Goal: Information Seeking & Learning: Learn about a topic

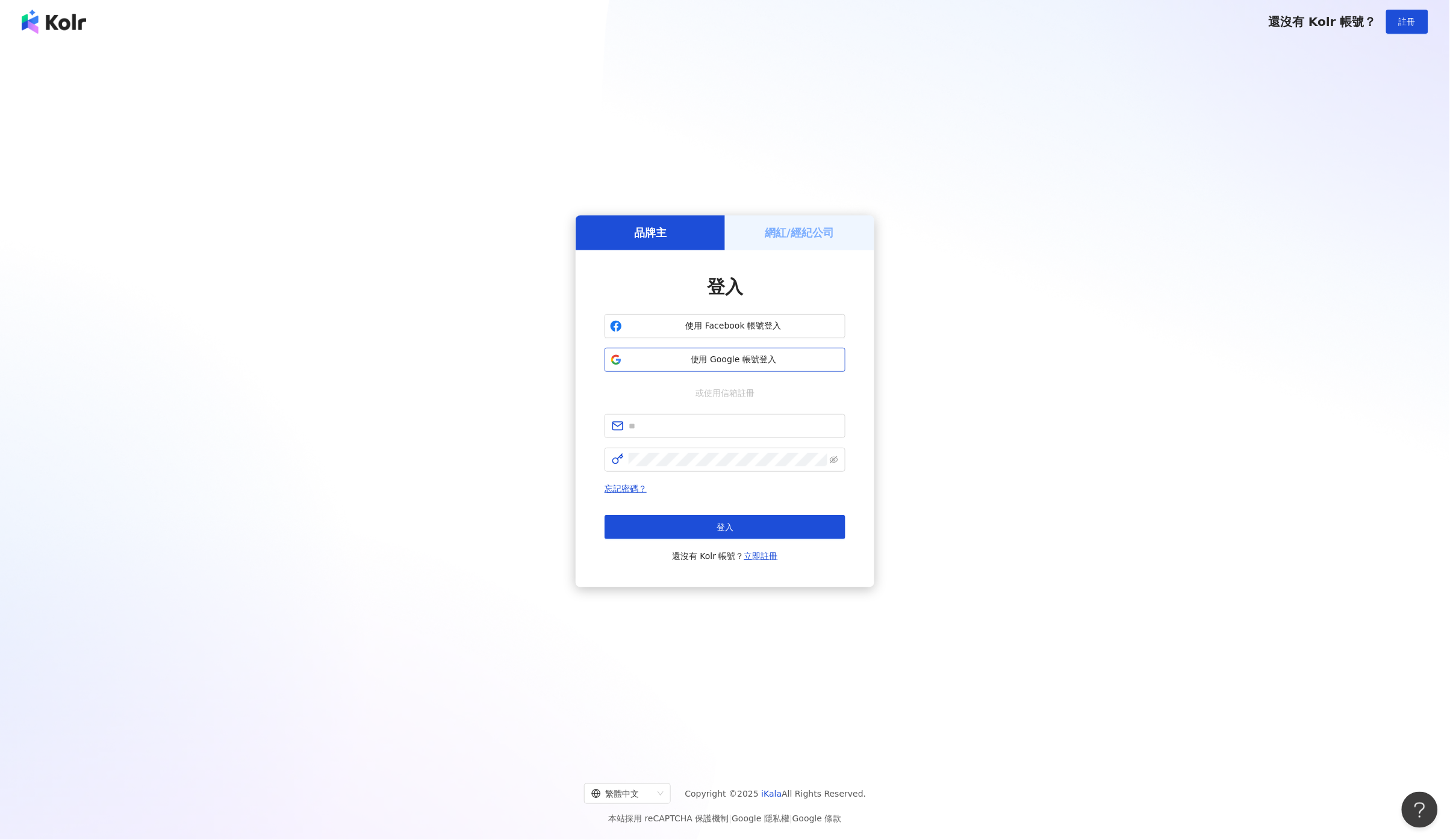
click at [699, 364] on span "使用 Google 帳號登入" at bounding box center [733, 360] width 213 height 12
click at [666, 365] on span "使用 Google 帳號登入" at bounding box center [733, 360] width 213 height 12
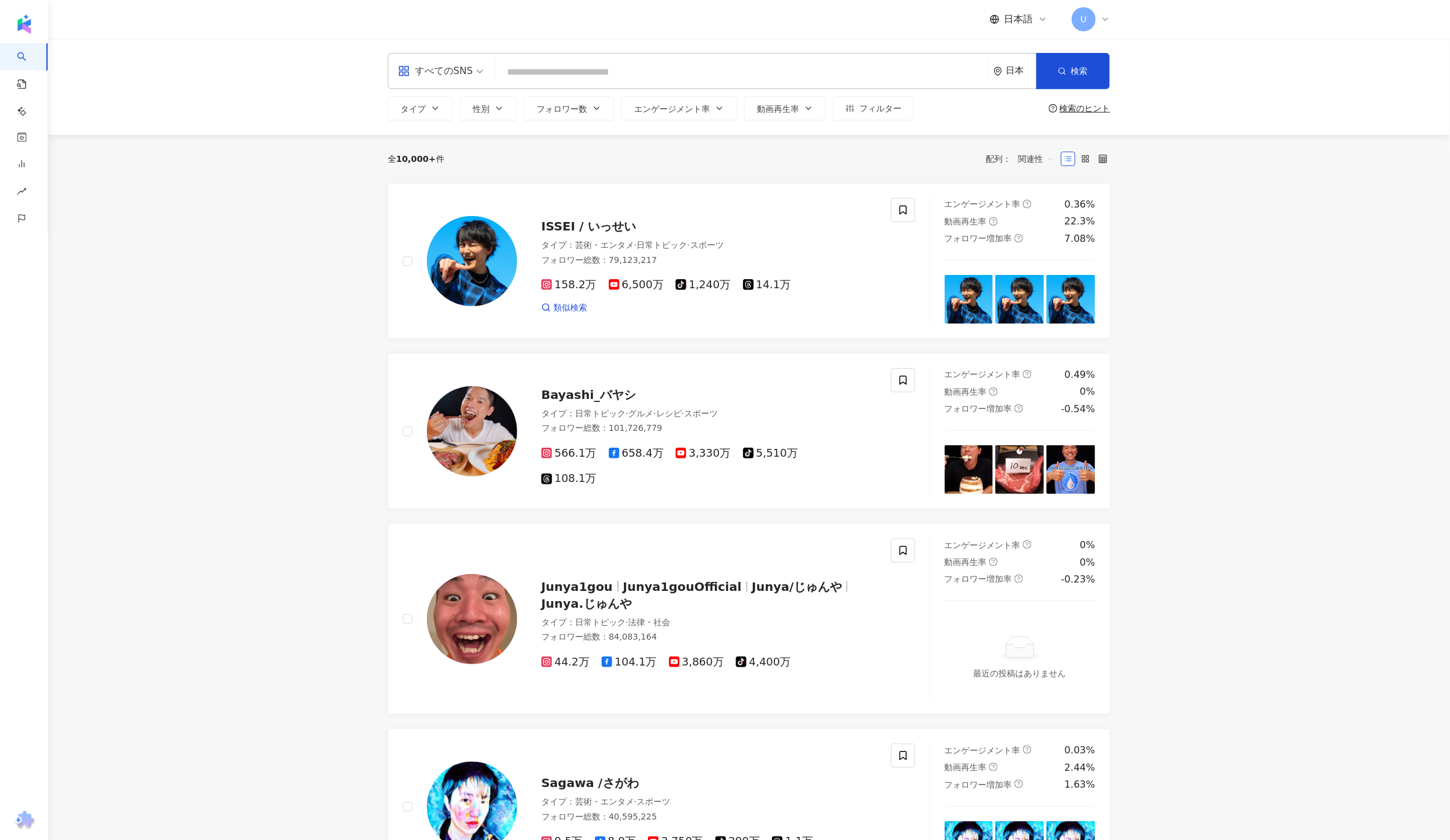
click at [537, 68] on input "search" at bounding box center [742, 72] width 483 height 23
click at [593, 82] on input "search" at bounding box center [742, 72] width 483 height 23
type input "*"
type input "**"
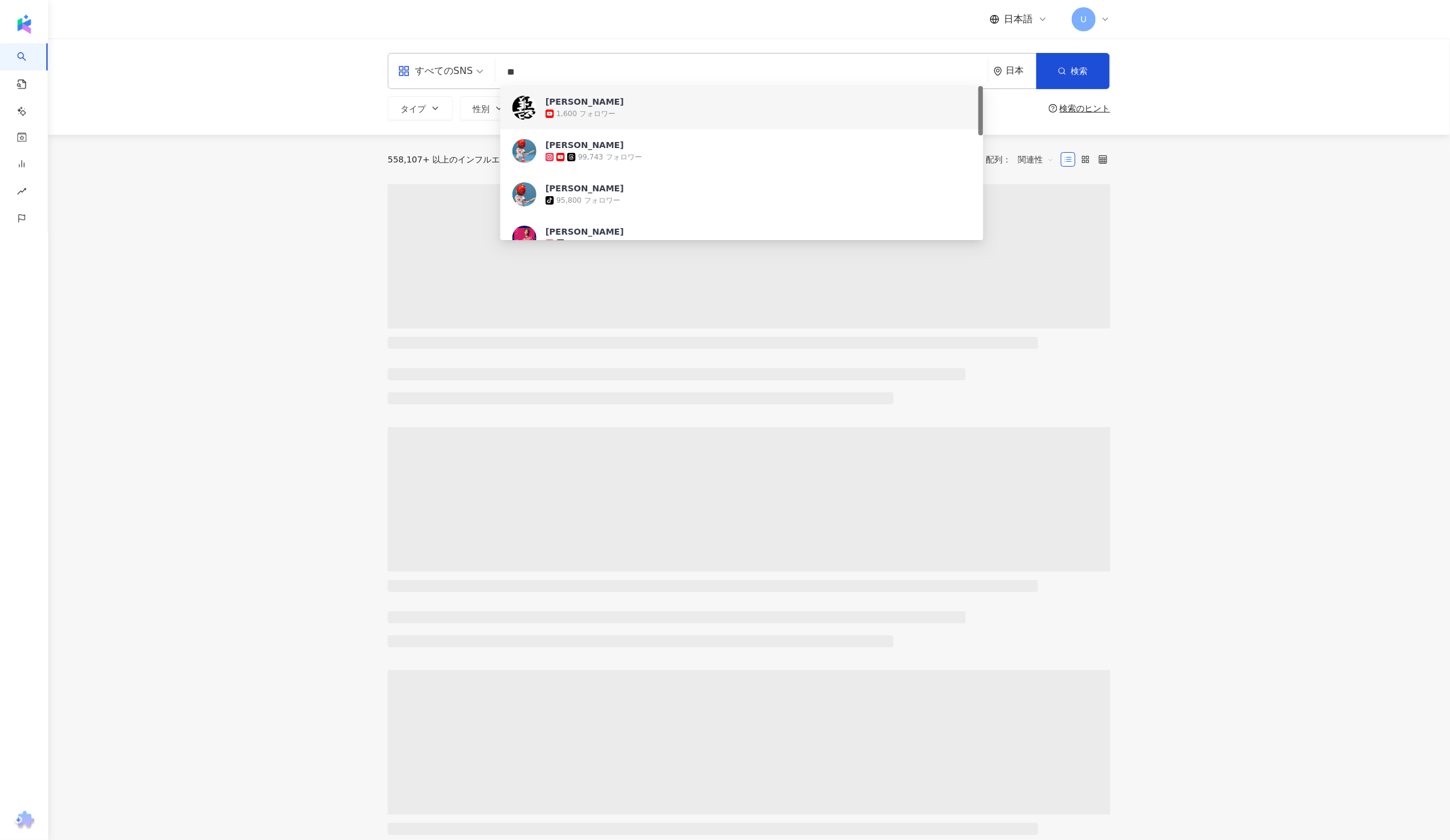
click at [584, 66] on input "**" at bounding box center [742, 72] width 483 height 23
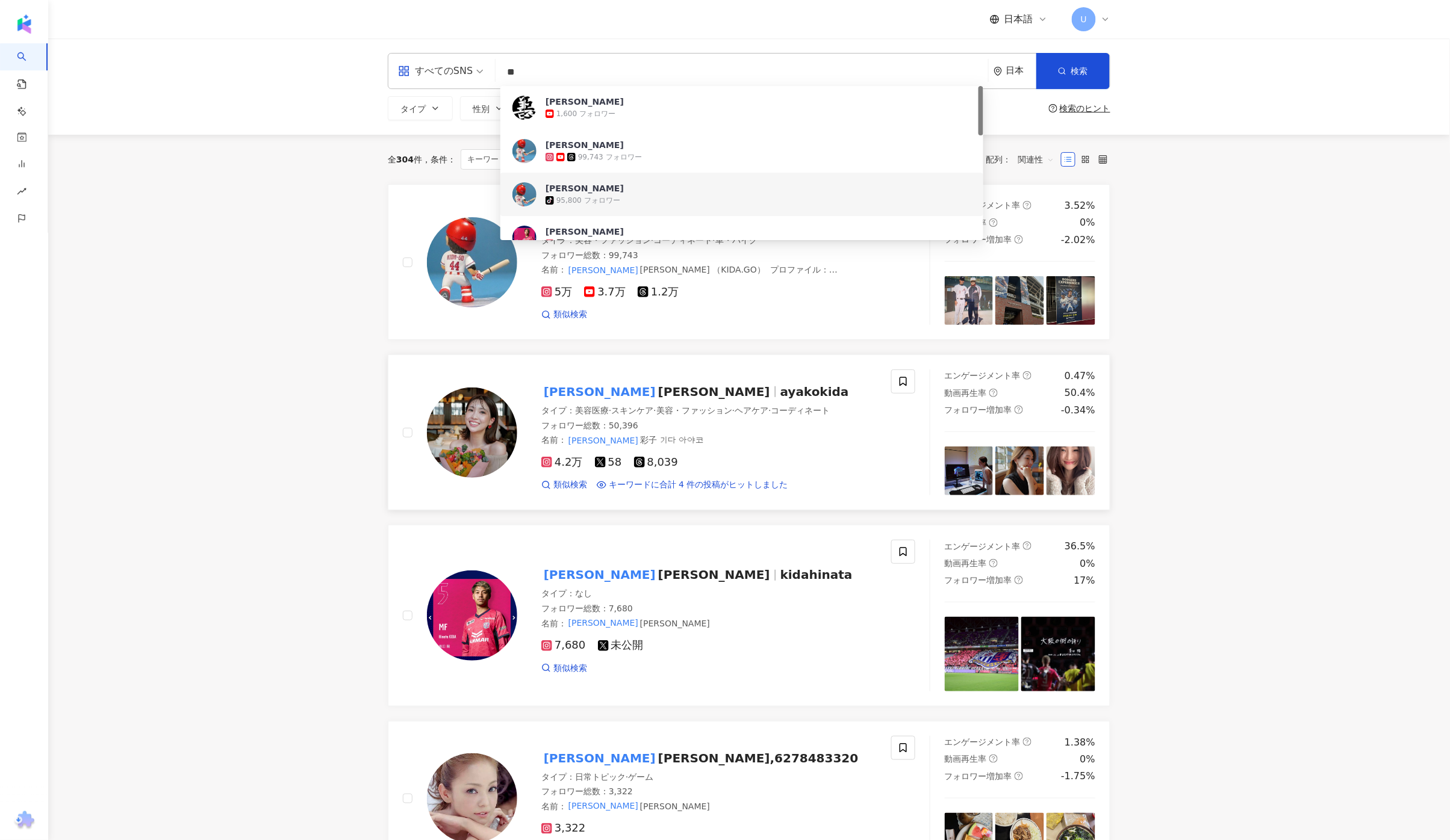
click at [780, 386] on span "ayakokida" at bounding box center [814, 392] width 68 height 14
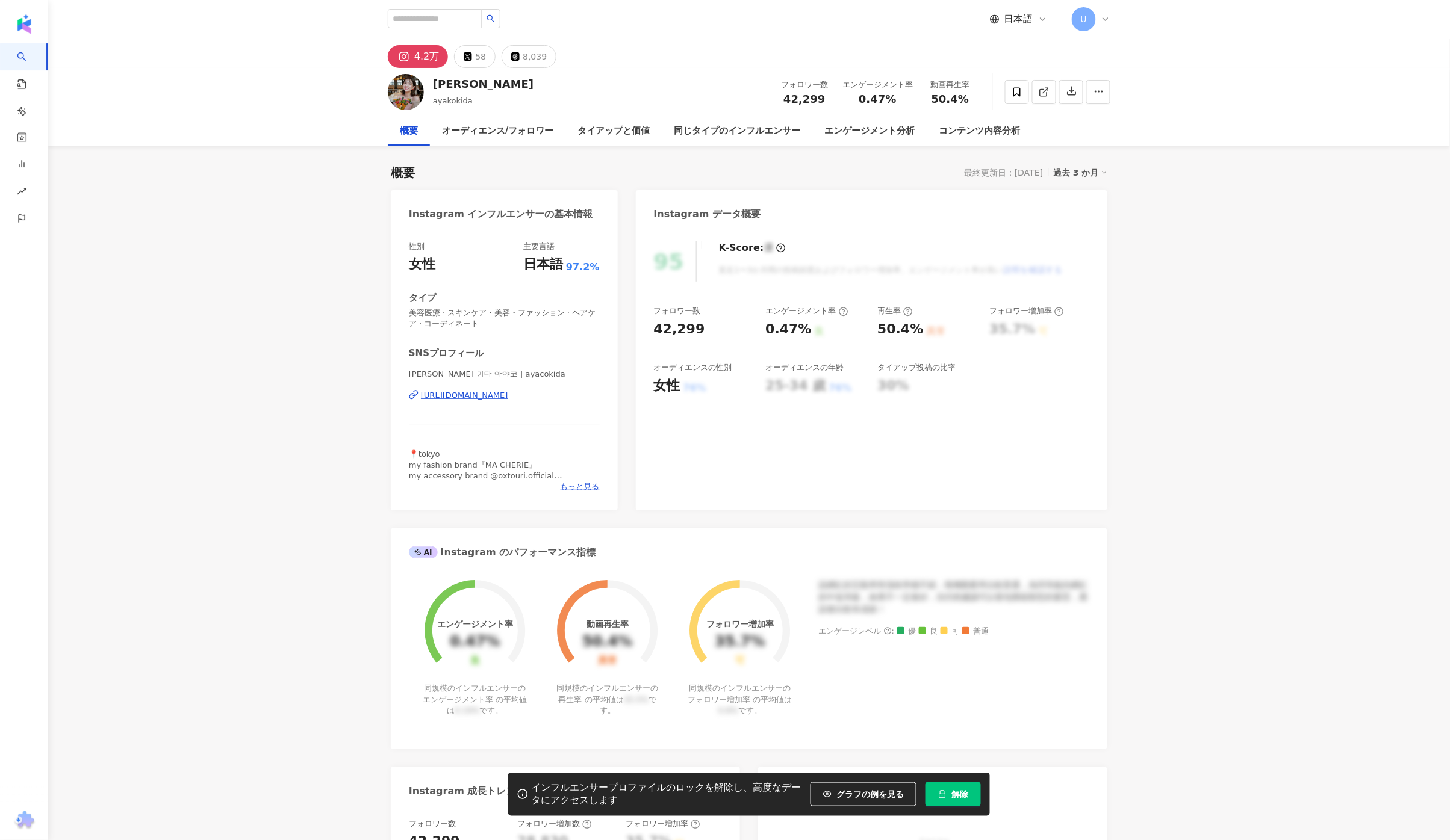
click at [1079, 172] on div "過去 3 か月" at bounding box center [1081, 172] width 54 height 16
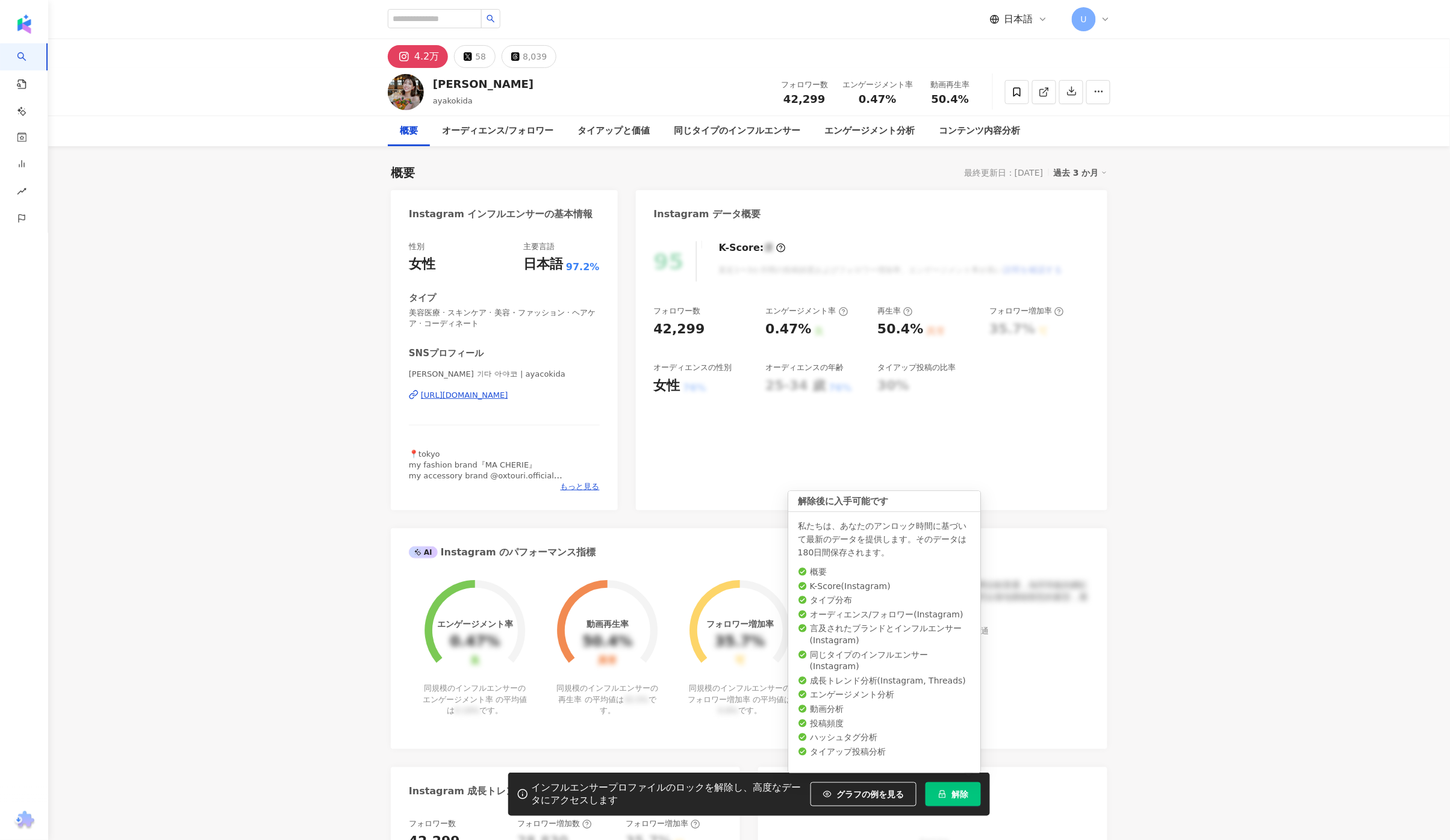
click at [946, 793] on icon "lock" at bounding box center [942, 794] width 8 height 8
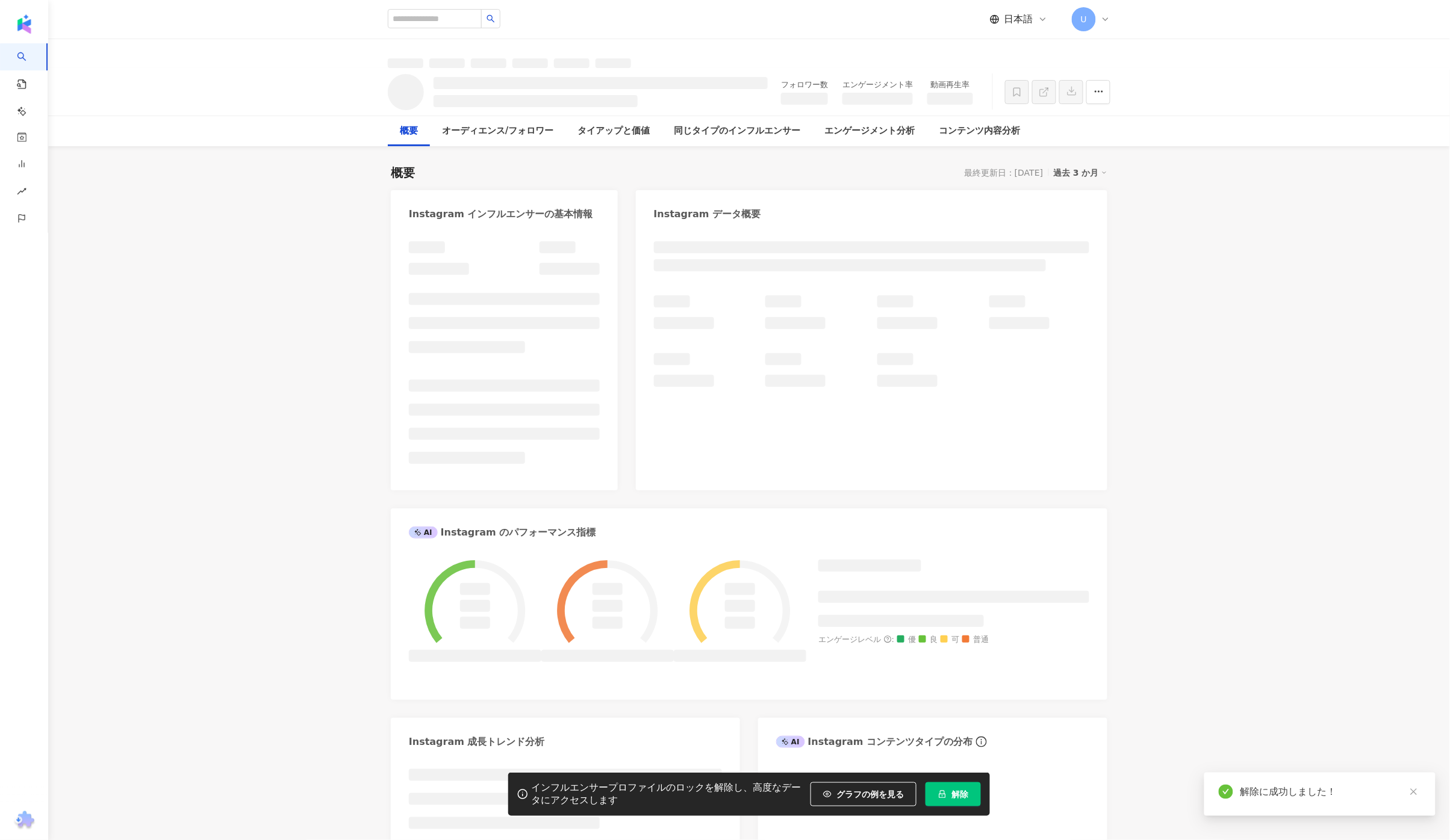
click at [1085, 169] on div "過去 3 か月" at bounding box center [1081, 172] width 54 height 16
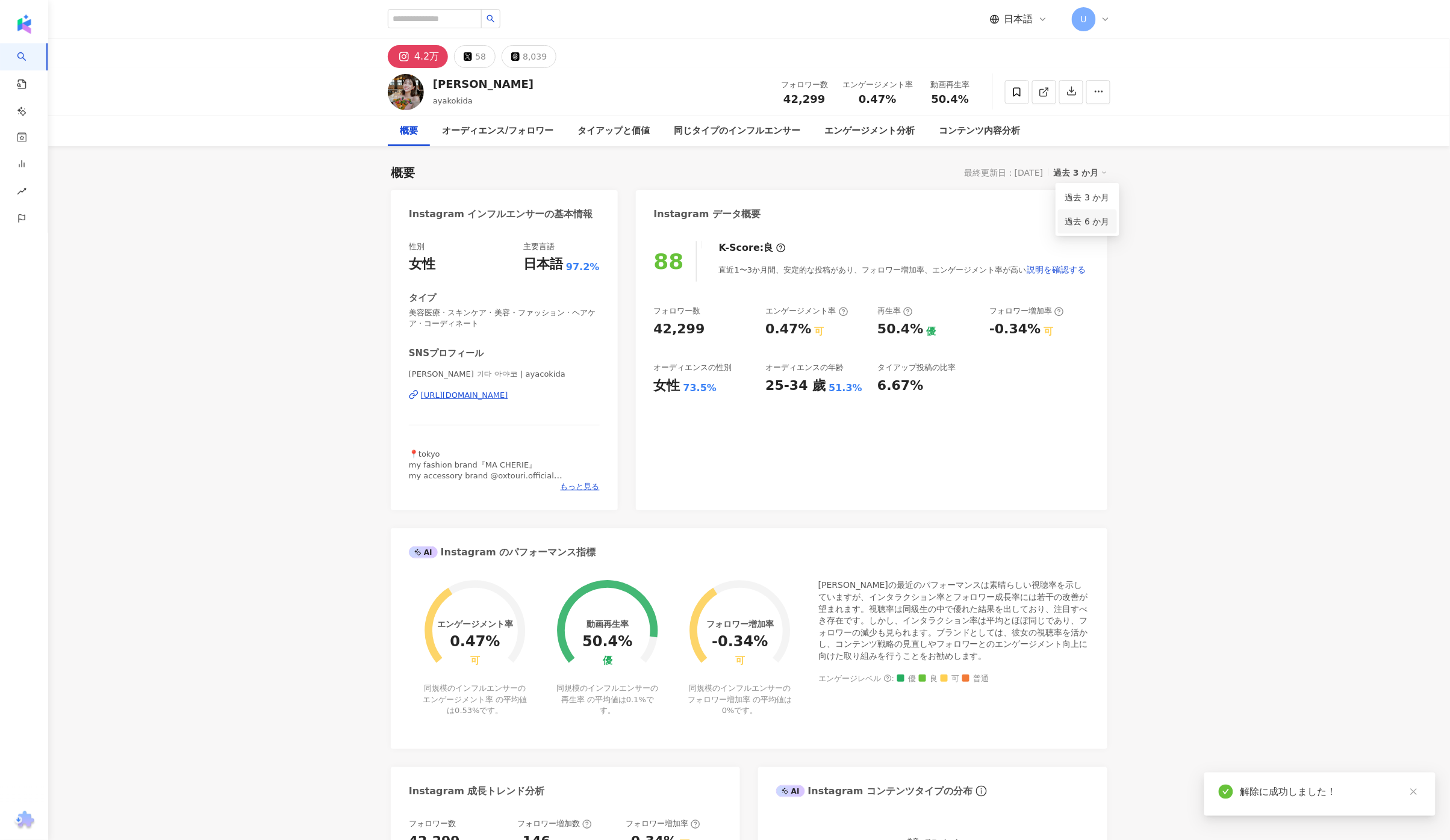
click at [1076, 225] on link "過去 6 か月" at bounding box center [1087, 222] width 45 height 14
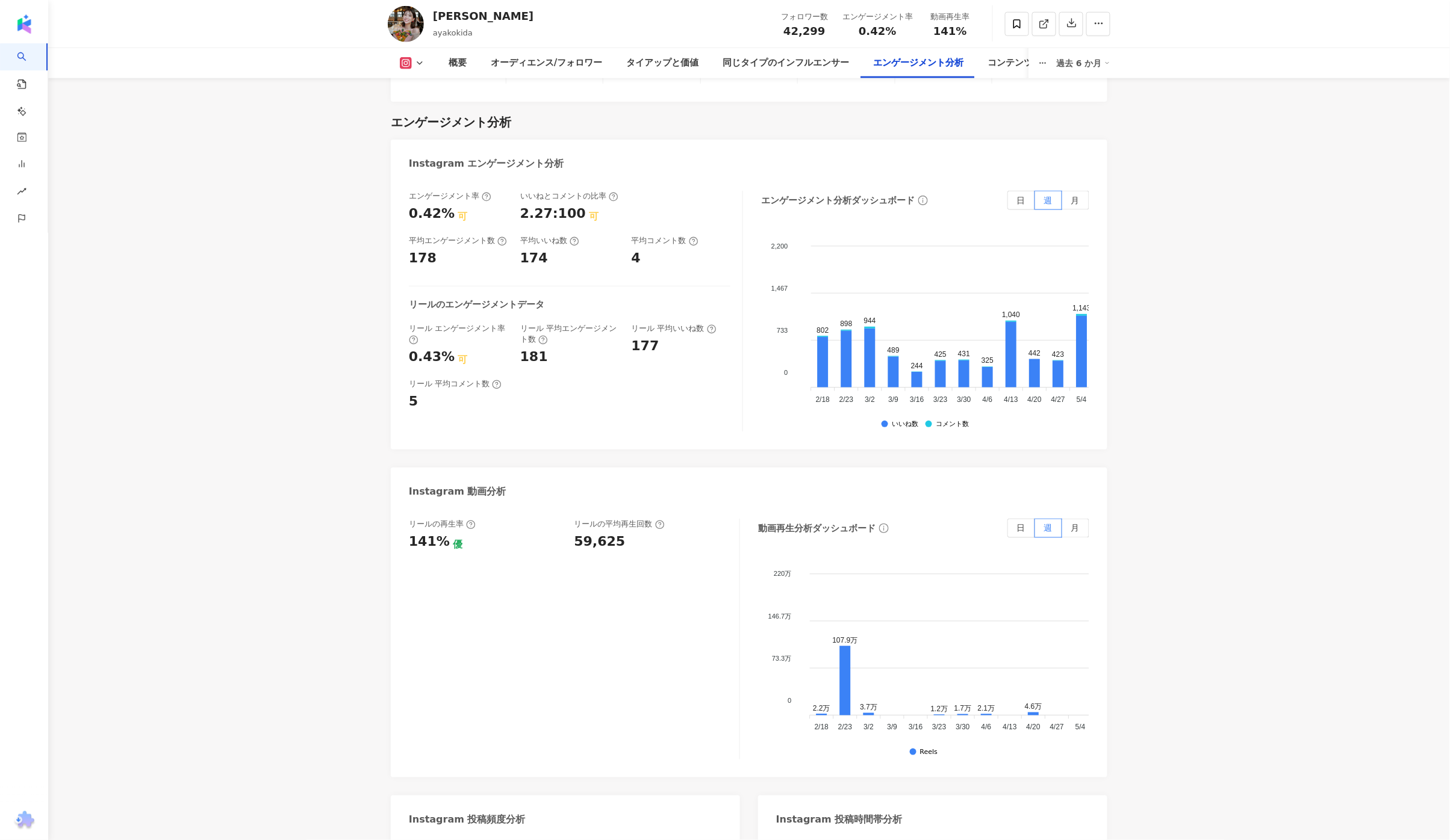
scroll to position [2390, 0]
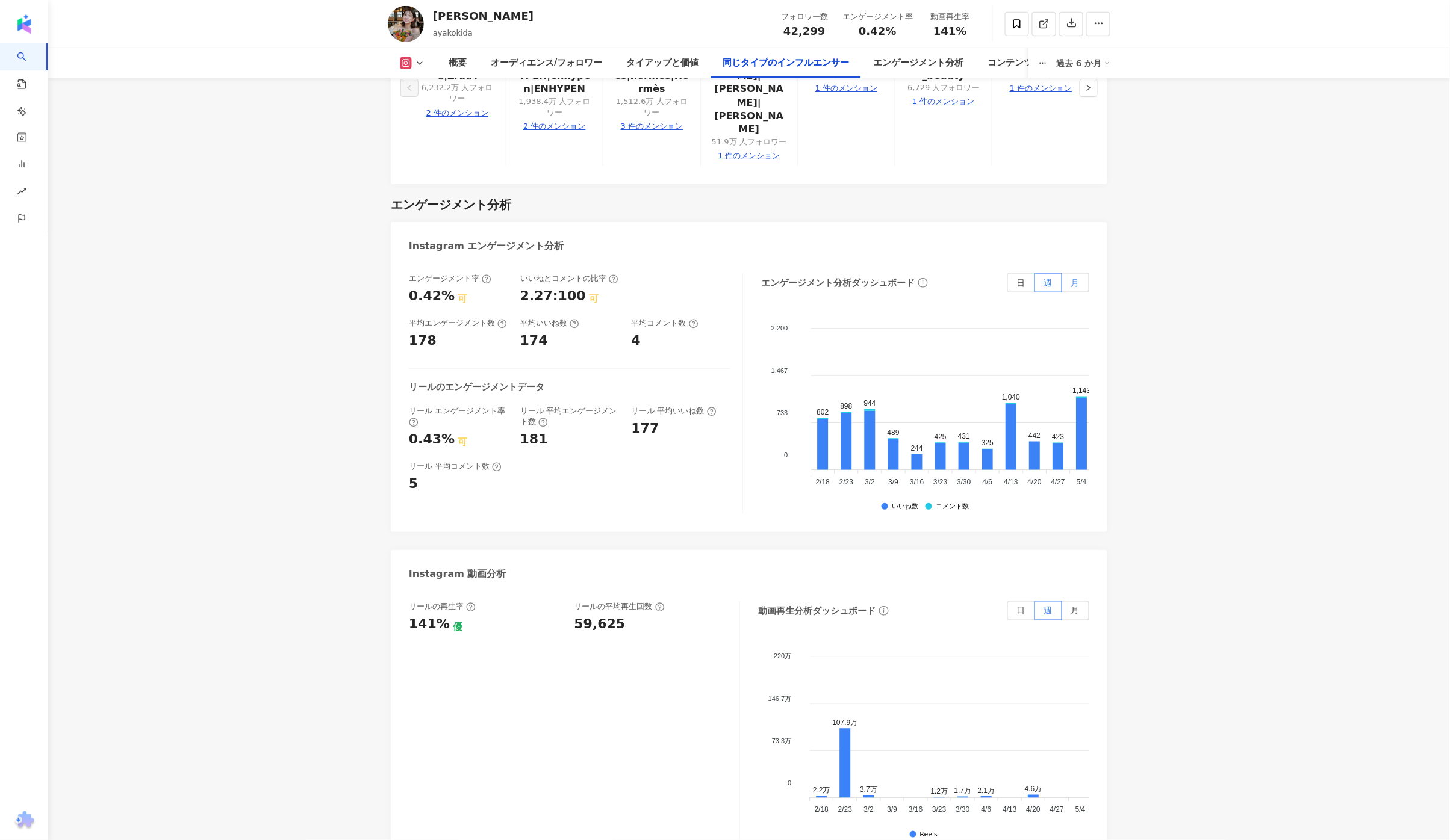
click at [1085, 273] on label "月" at bounding box center [1076, 283] width 27 height 19
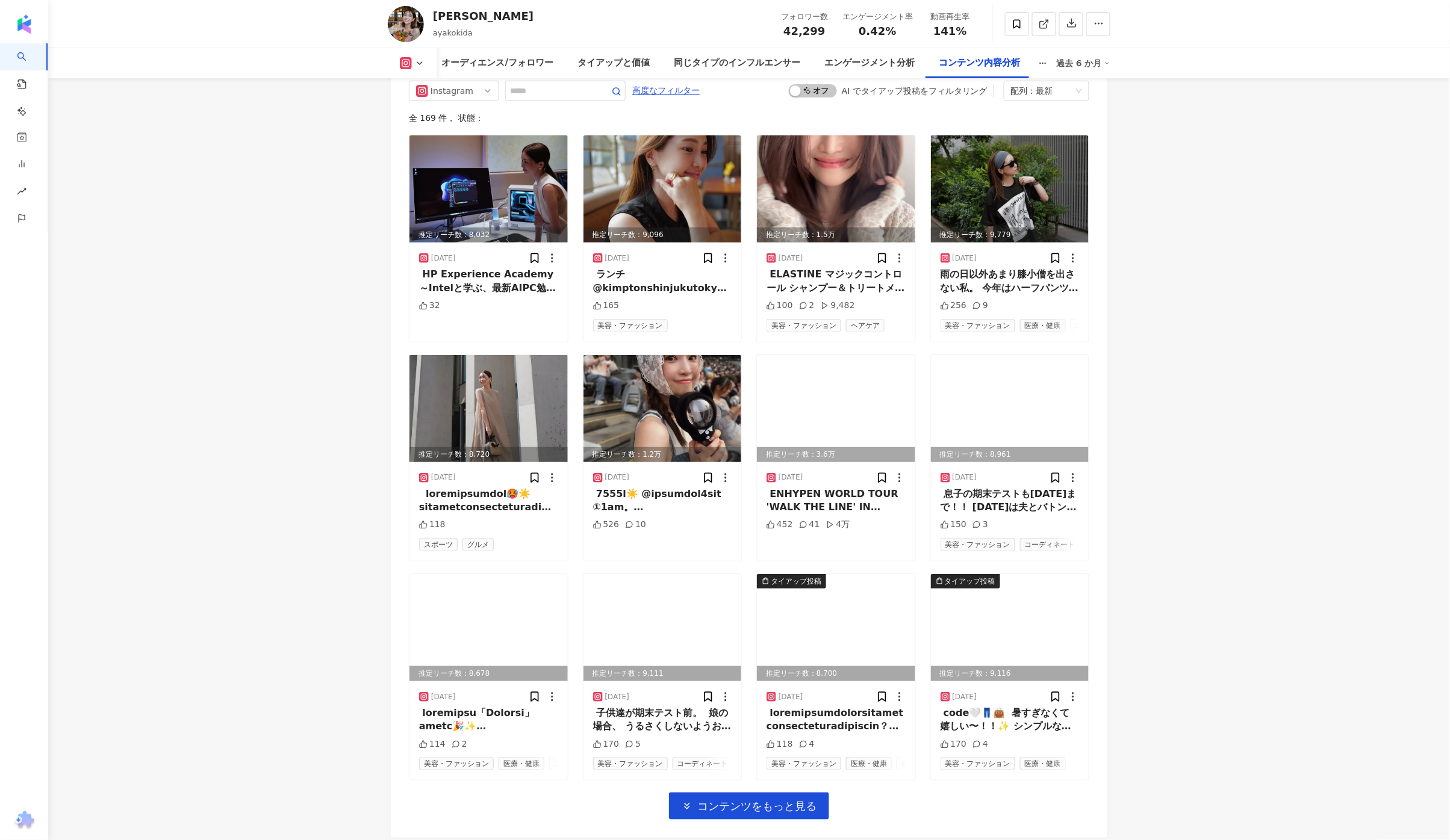
scroll to position [3696, 0]
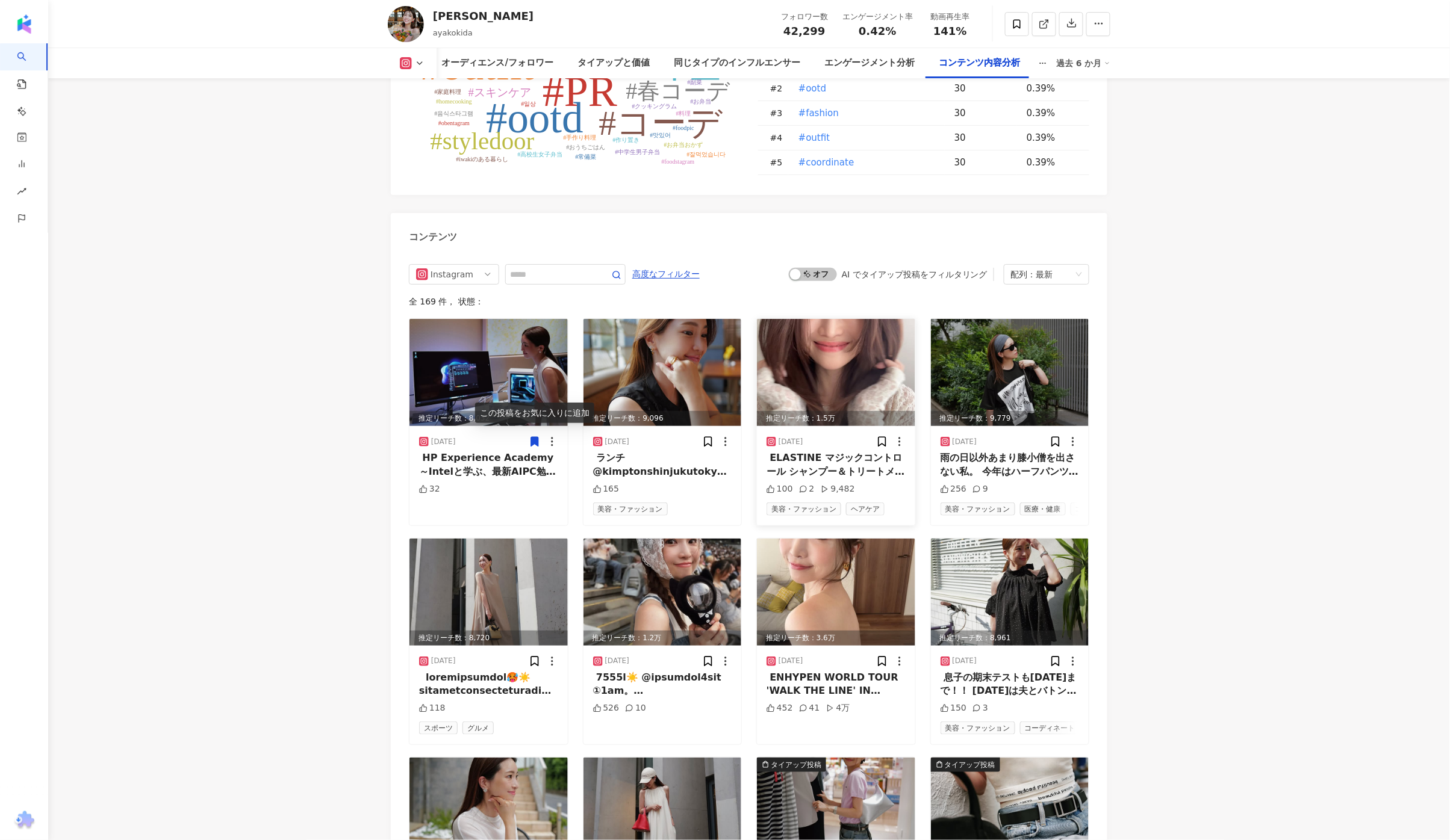
click at [871, 356] on img at bounding box center [836, 373] width 158 height 107
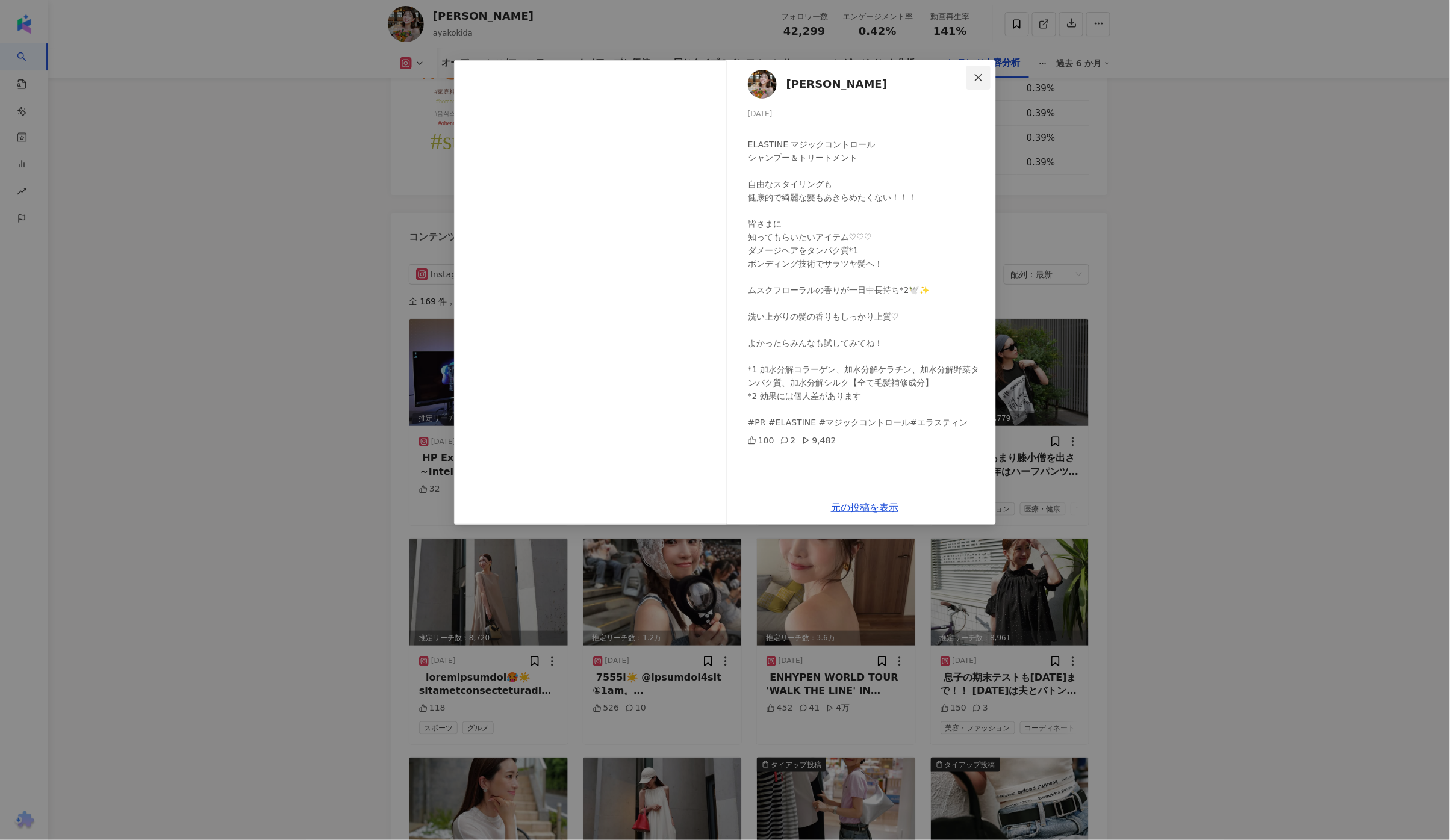
click at [977, 74] on icon "close" at bounding box center [978, 78] width 9 height 9
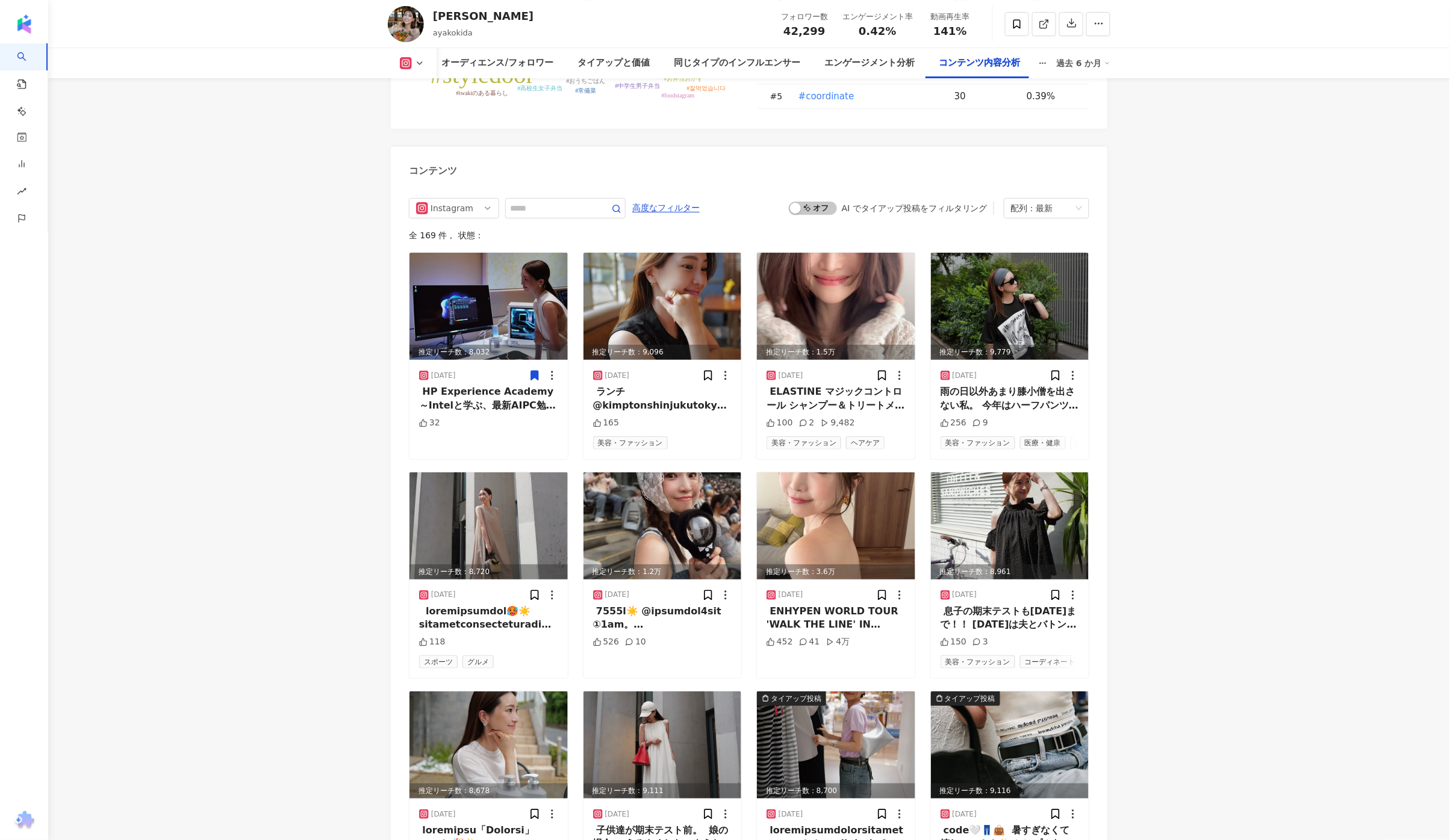
scroll to position [3865, 0]
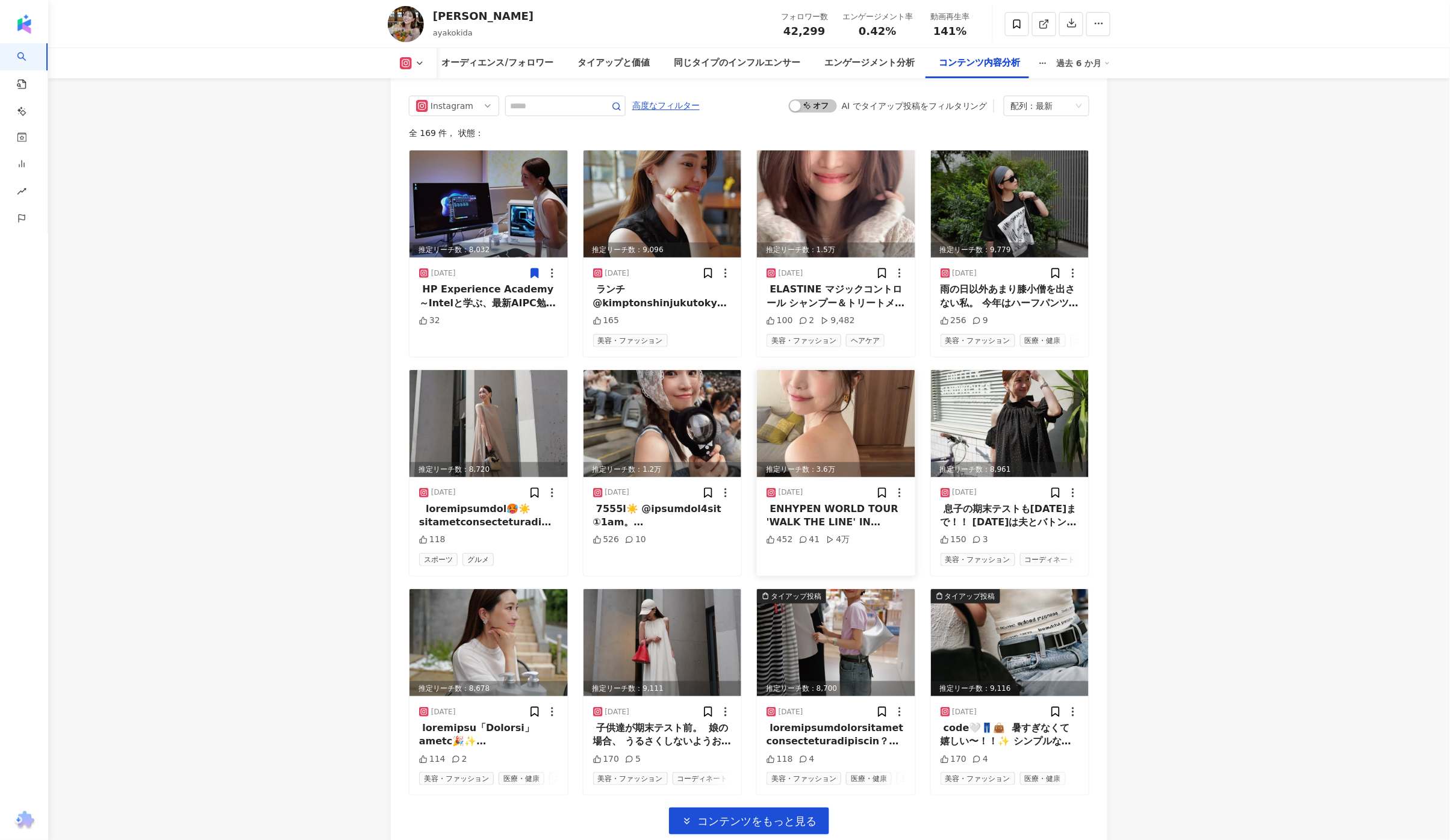
click at [888, 397] on img at bounding box center [836, 423] width 158 height 107
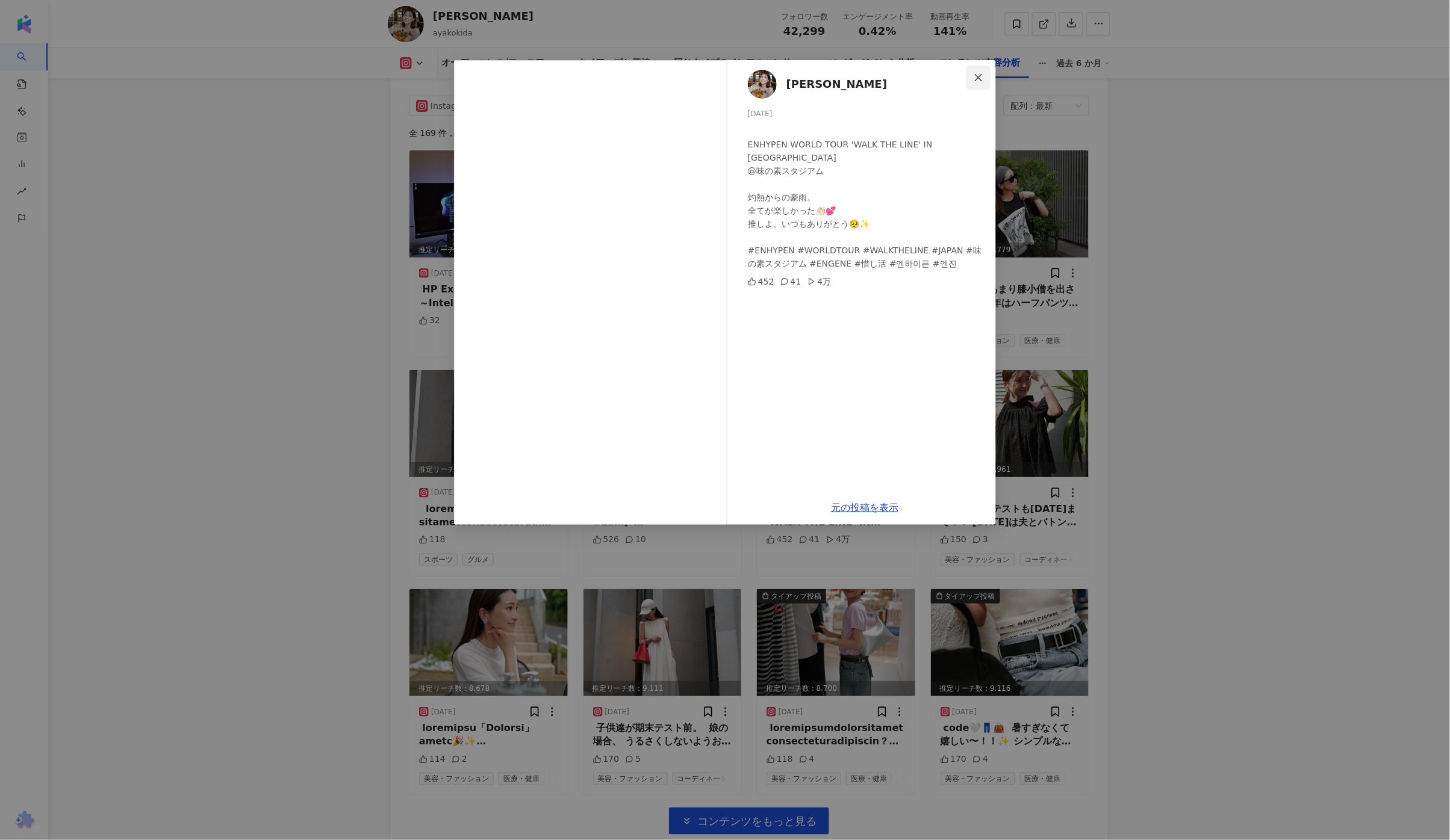
click at [981, 81] on icon "close" at bounding box center [978, 78] width 9 height 9
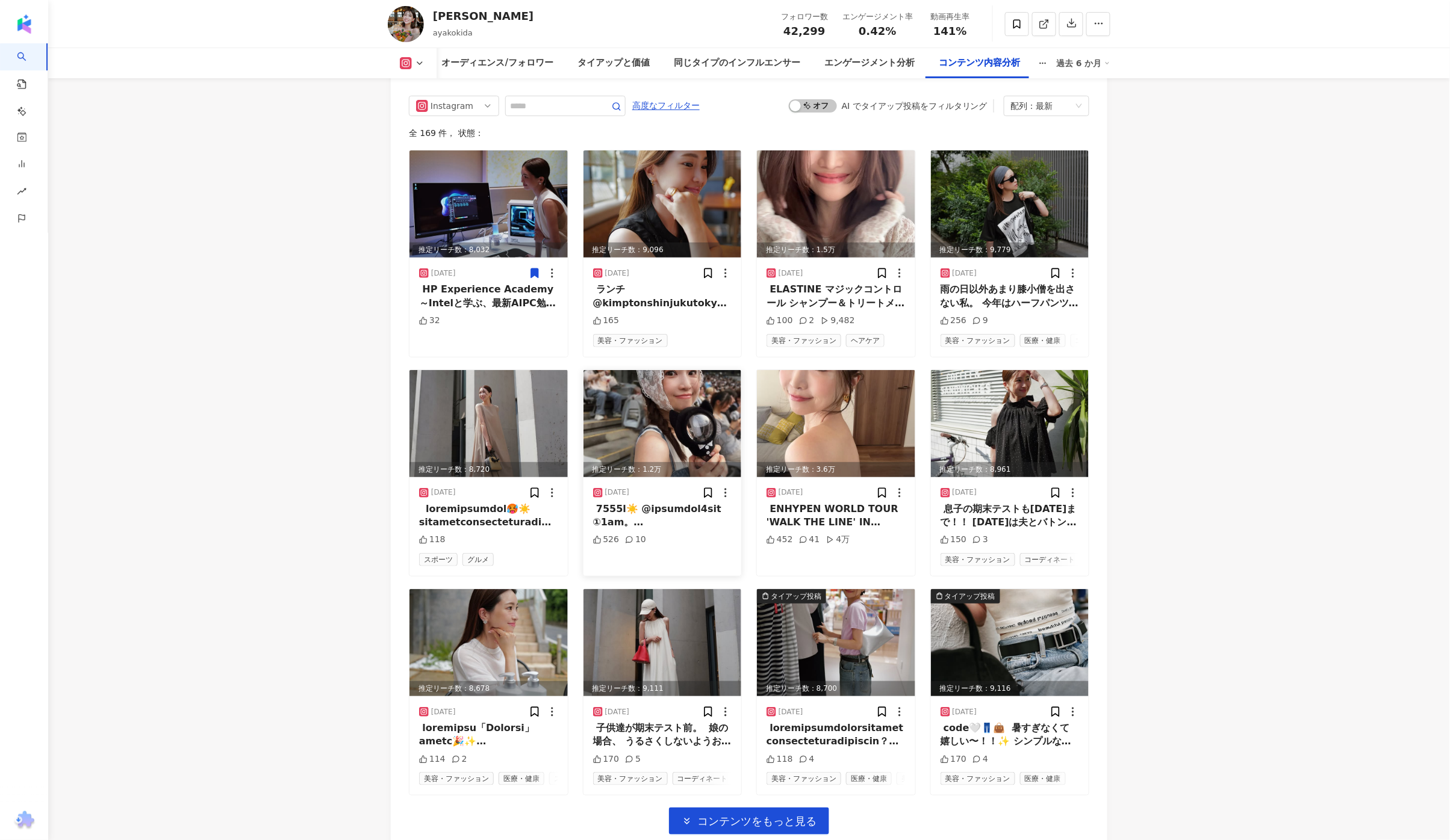
click at [684, 403] on img at bounding box center [662, 423] width 158 height 107
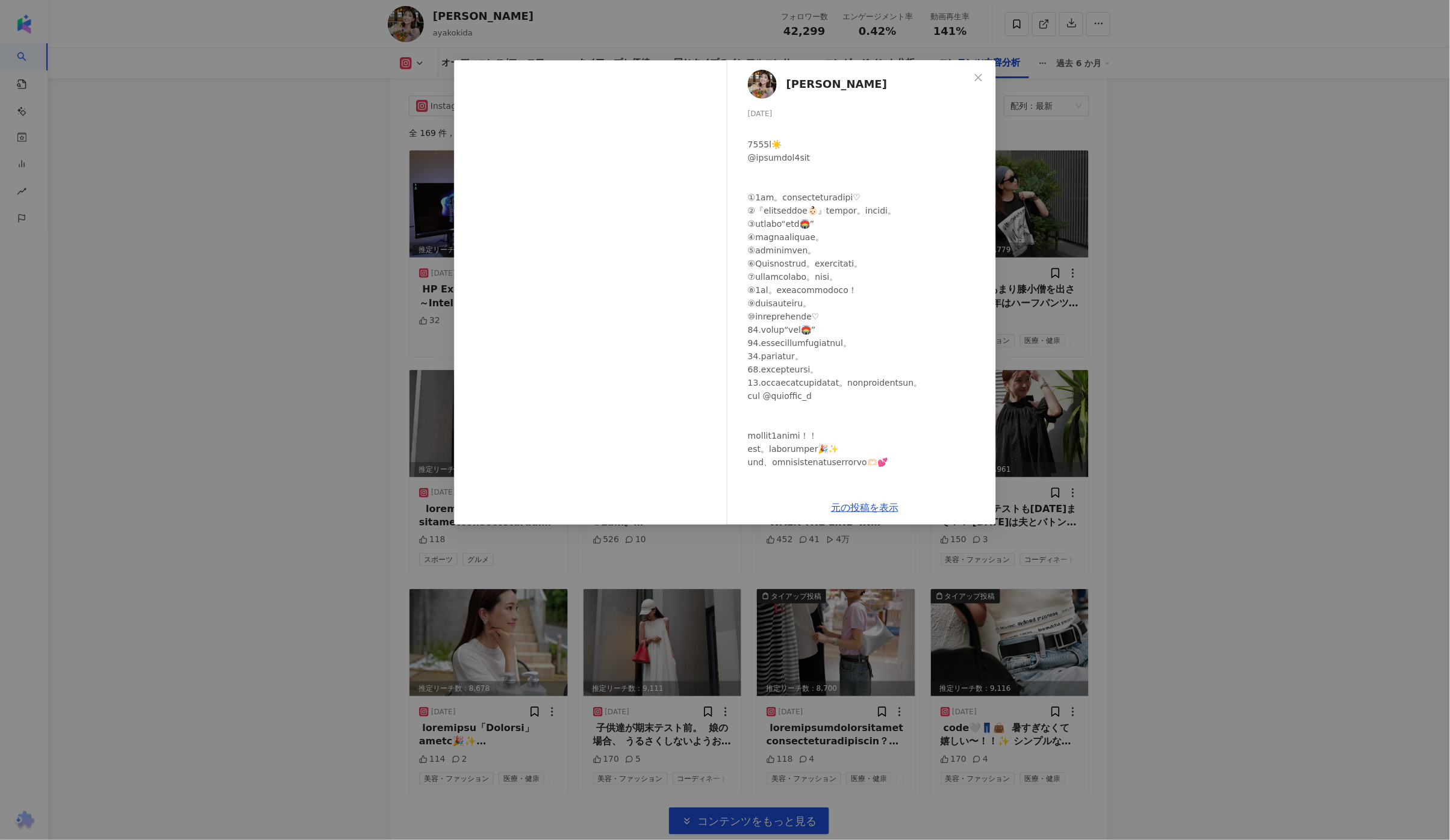
click at [1328, 333] on div "[PERSON_NAME] [DATE] 526 10 元の投稿を表示" at bounding box center [725, 420] width 1450 height 840
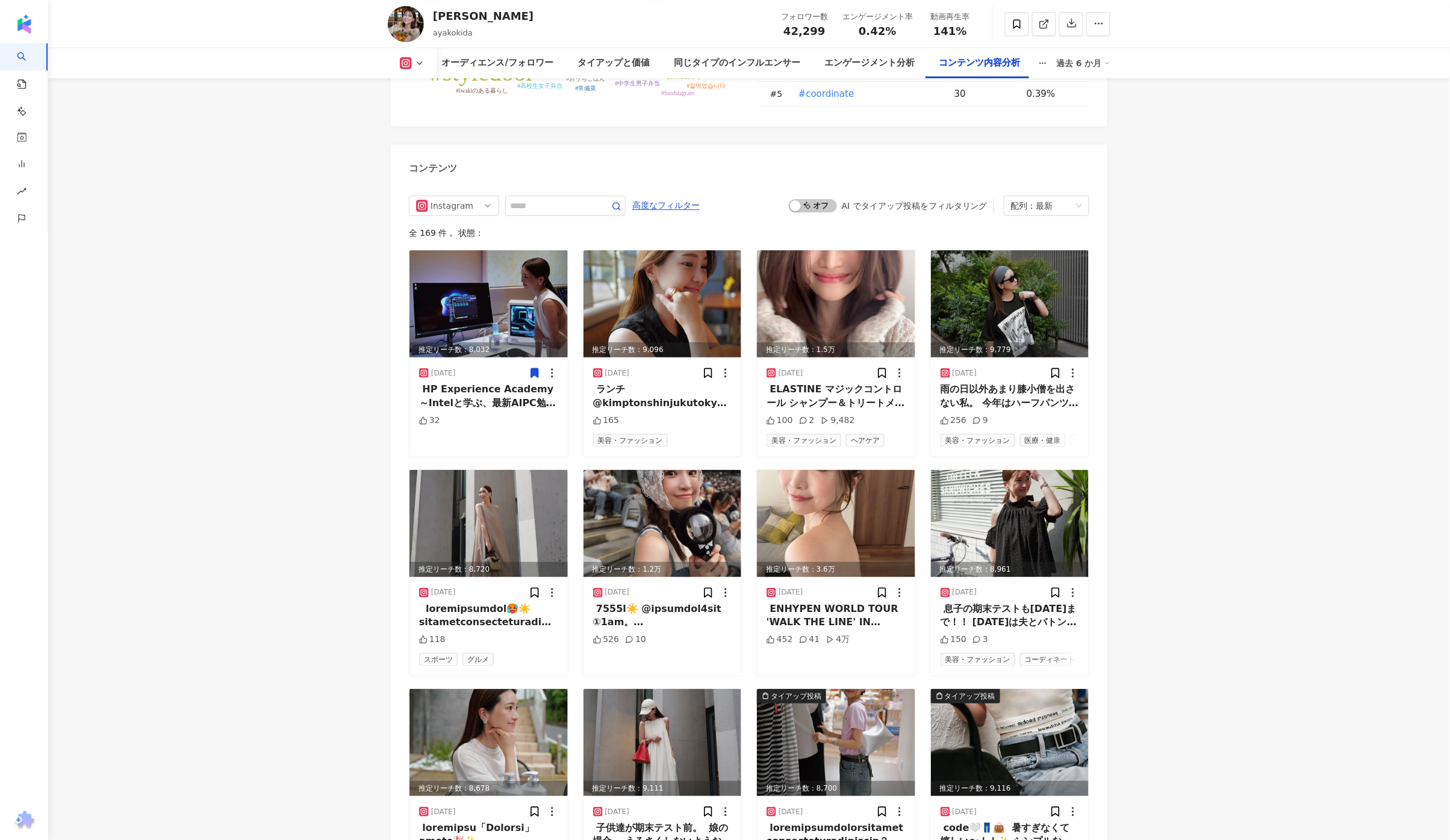
scroll to position [3754, 0]
